Goal: Information Seeking & Learning: Learn about a topic

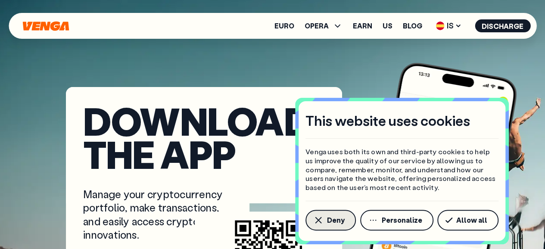
click at [336, 221] on font "Deny" at bounding box center [336, 219] width 18 height 9
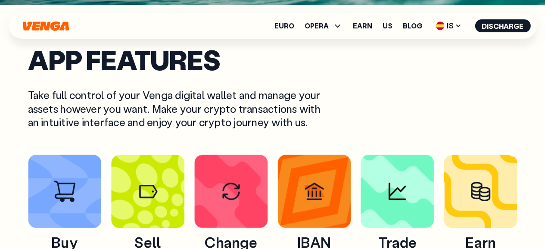
scroll to position [345, 0]
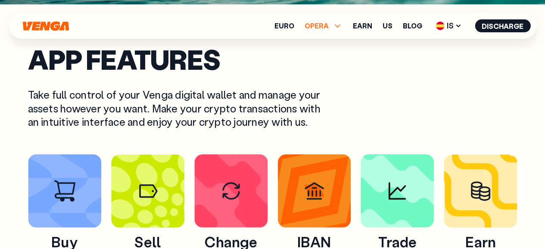
click at [334, 24] on span "OPERA" at bounding box center [324, 26] width 38 height 10
click at [320, 85] on font "Exchange" at bounding box center [323, 81] width 34 height 9
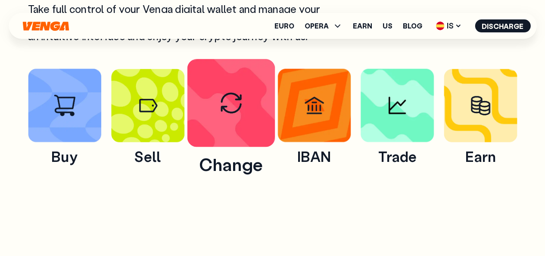
scroll to position [431, 0]
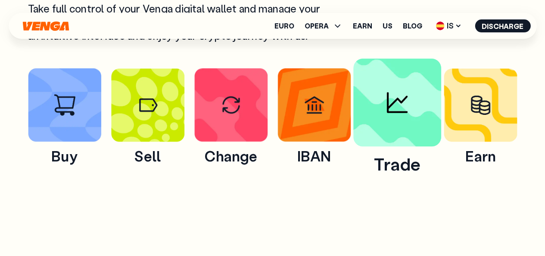
click at [374, 106] on img at bounding box center [397, 102] width 88 height 88
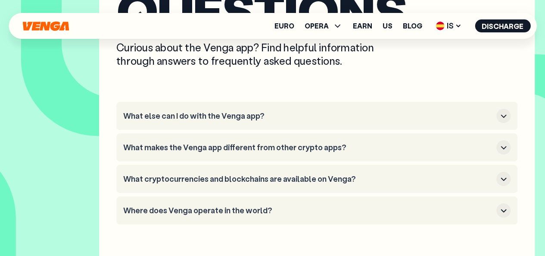
scroll to position [3275, 0]
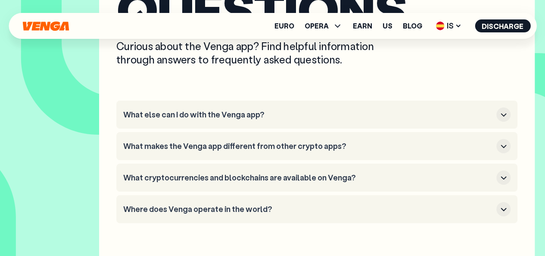
click at [240, 206] on font "Where does Venga operate in the world?" at bounding box center [197, 208] width 149 height 10
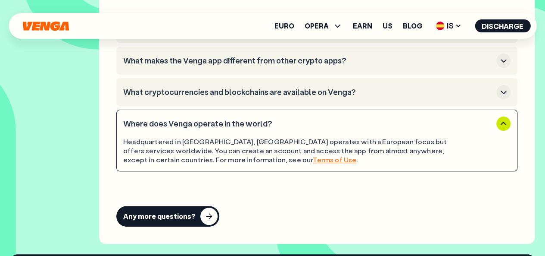
scroll to position [3361, 0]
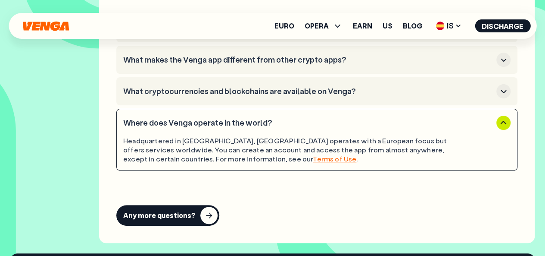
click at [313, 159] on font "Terms of Use" at bounding box center [335, 158] width 44 height 9
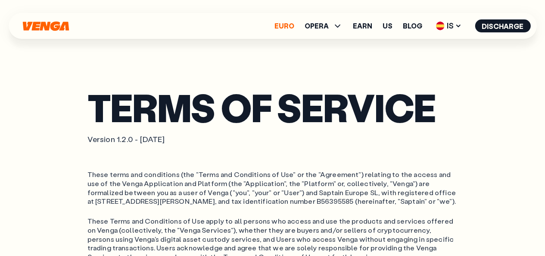
click at [288, 27] on font "Euro" at bounding box center [284, 25] width 20 height 9
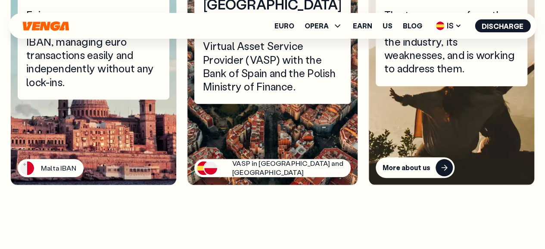
scroll to position [2068, 0]
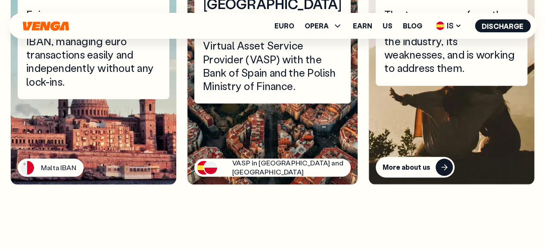
click at [408, 178] on button "More about us" at bounding box center [415, 167] width 79 height 21
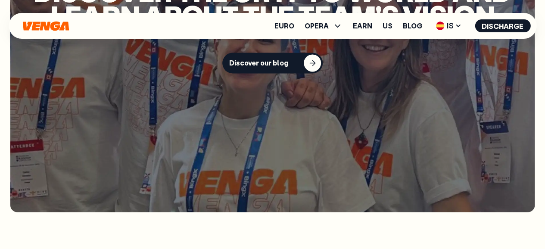
scroll to position [2241, 0]
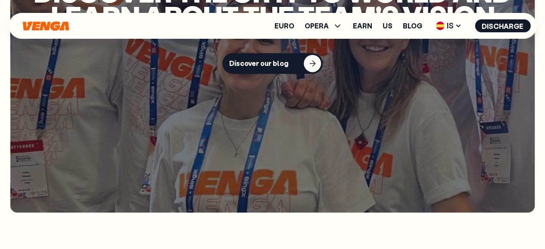
click at [279, 59] on font "Discover our blog" at bounding box center [258, 63] width 59 height 9
